Goal: Transaction & Acquisition: Purchase product/service

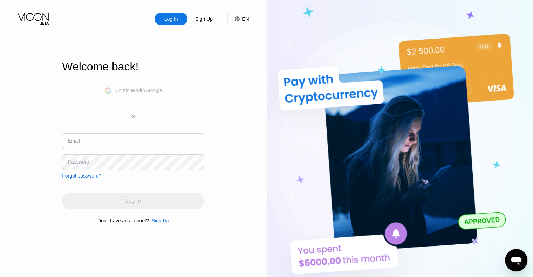
click at [156, 90] on div "Continue with Google" at bounding box center [138, 91] width 47 height 6
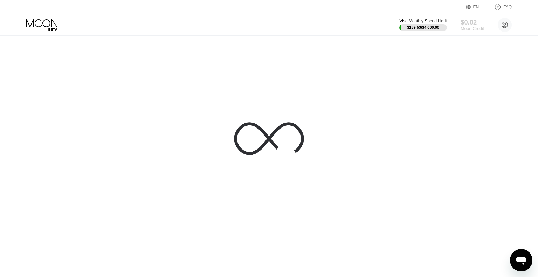
click at [474, 23] on div "$0.02" at bounding box center [472, 22] width 23 height 7
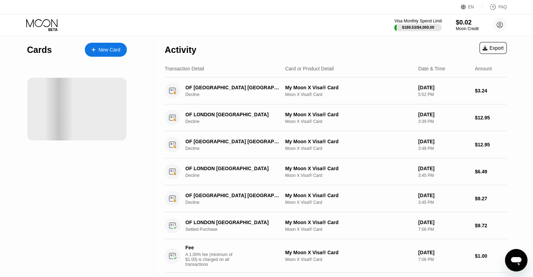
click at [40, 21] on icon at bounding box center [42, 25] width 33 height 12
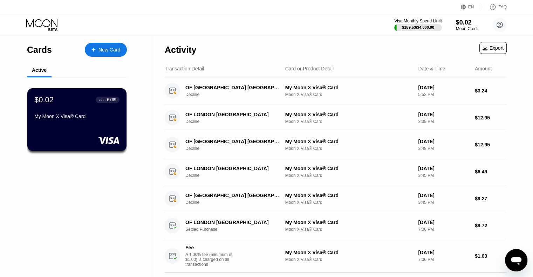
click at [49, 25] on icon at bounding box center [41, 23] width 31 height 8
click at [46, 32] on div "Visa Monthly Spend Limit $189.53 / $4,000.00 $0.02 Moon Credit shenmeng1234 men…" at bounding box center [266, 24] width 533 height 21
click at [464, 25] on div "$0.02" at bounding box center [467, 22] width 23 height 7
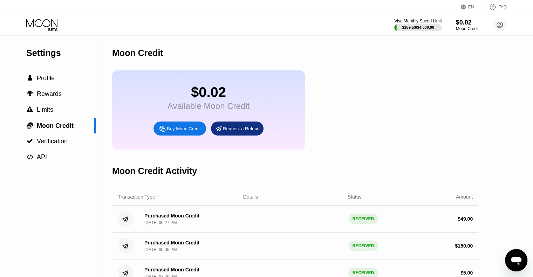
click at [191, 131] on div "Buy Moon Credit" at bounding box center [184, 129] width 34 height 6
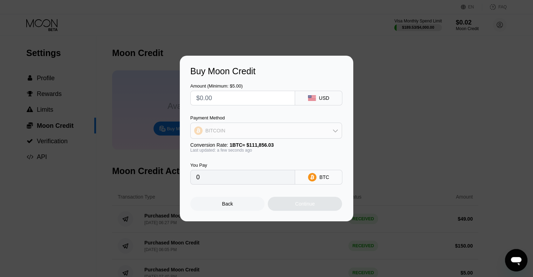
click at [247, 128] on div "BITCOIN" at bounding box center [266, 131] width 151 height 14
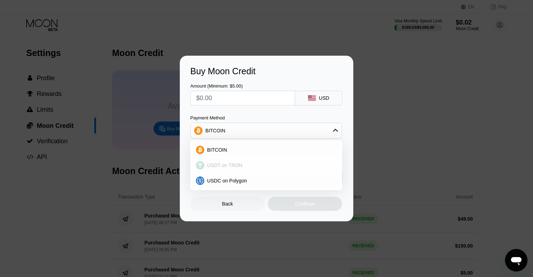
click at [230, 162] on div "USDT on TRON" at bounding box center [266, 165] width 148 height 14
type input "0.00"
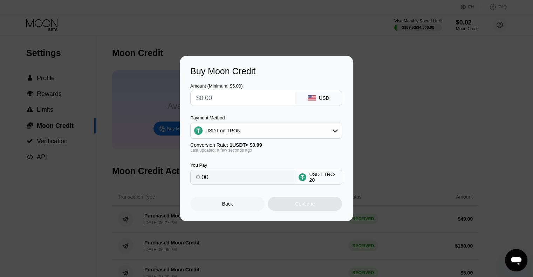
drag, startPoint x: 236, startPoint y: 94, endPoint x: 174, endPoint y: 93, distance: 61.3
click at [174, 93] on div "Buy Moon Credit Amount (Minimum: $5.00) USD Payment Method USDT on TRON Convers…" at bounding box center [266, 139] width 533 height 166
type input "$5"
type input "5.05"
type input "$50"
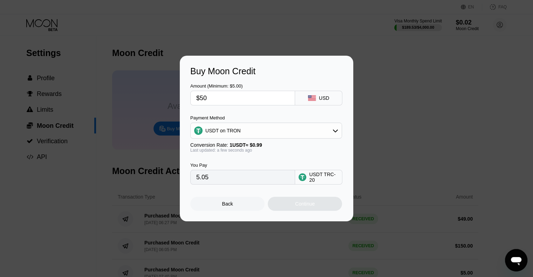
type input "50.51"
drag, startPoint x: 222, startPoint y: 95, endPoint x: 139, endPoint y: 95, distance: 82.7
click at [139, 95] on div "Buy Moon Credit Amount (Minimum: $5.00) $50 USD Payment Method USDT on TRON Con…" at bounding box center [266, 139] width 533 height 166
type input "$6"
type input "6.06"
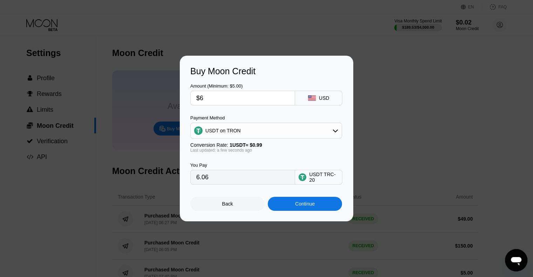
type input "$60"
type input "60.61"
type input "$6"
type input "6.06"
type input "$61"
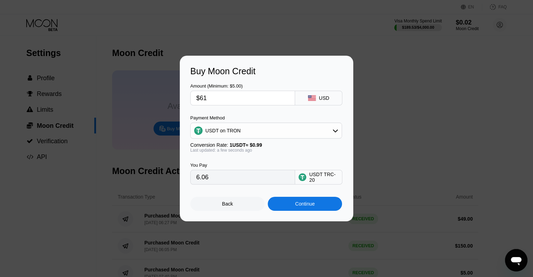
type input "61.62"
drag, startPoint x: 217, startPoint y: 98, endPoint x: 167, endPoint y: 98, distance: 50.1
click at [167, 98] on div "Buy Moon Credit Amount (Minimum: $5.00) $61 USD Payment Method USDT on TRON Con…" at bounding box center [266, 139] width 533 height 166
type input "$6"
type input "6.06"
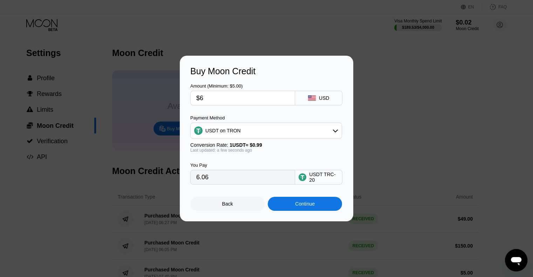
type input "$60"
type input "60.61"
type input "$60"
click at [308, 207] on div "Continue" at bounding box center [305, 204] width 20 height 6
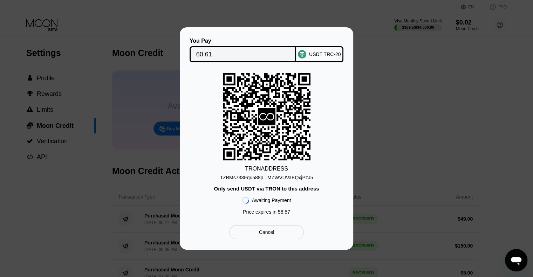
click at [283, 180] on div "TZBMs733Fqu588p...MZWVUVaEQxjPzJ5" at bounding box center [266, 178] width 93 height 6
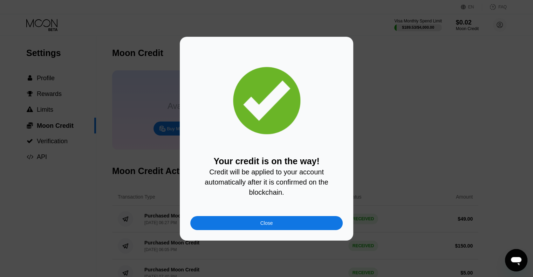
click at [279, 226] on div "Close" at bounding box center [266, 223] width 152 height 14
